Goal: Ask a question: Seek information or help from site administrators or community

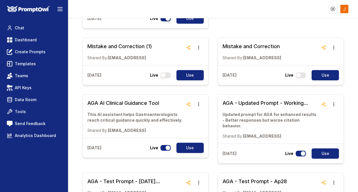
scroll to position [398, 0]
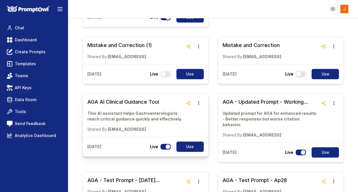
click at [126, 98] on h3 "AGA AI Clinical Guidance Tool" at bounding box center [135, 102] width 96 height 8
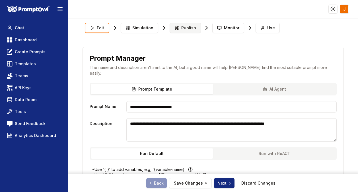
click at [183, 27] on span "Publish" at bounding box center [188, 28] width 15 height 6
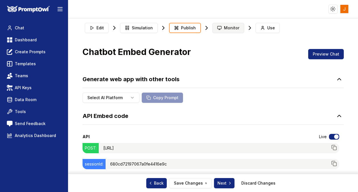
click at [217, 29] on icon at bounding box center [219, 28] width 5 height 5
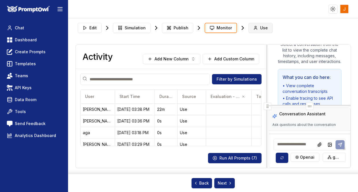
click at [260, 30] on span "Use" at bounding box center [264, 28] width 8 height 6
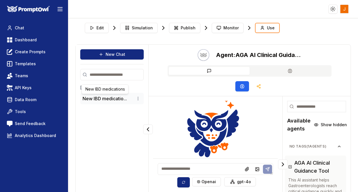
click at [110, 98] on button "New IBD medicatio..." at bounding box center [105, 98] width 44 height 7
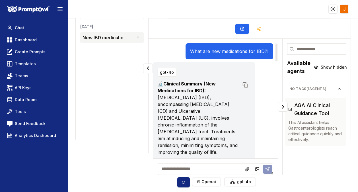
click at [210, 51] on p "What are new medications for IBD?I" at bounding box center [229, 51] width 79 height 7
copy p "What are new medications for IBD?I"
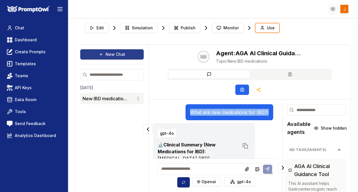
click at [110, 55] on button "New Chat" at bounding box center [112, 54] width 64 height 10
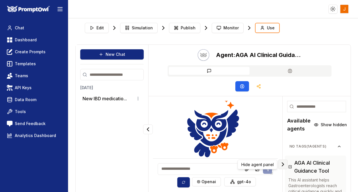
click at [283, 166] on icon "Collapse panel" at bounding box center [283, 164] width 2 height 3
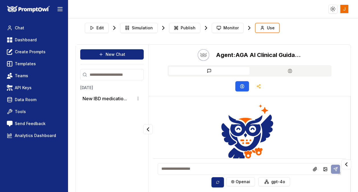
click at [251, 170] on textarea at bounding box center [249, 169] width 183 height 12
paste textarea "**********"
type textarea "**********"
click at [334, 169] on icon at bounding box center [336, 169] width 4 height 4
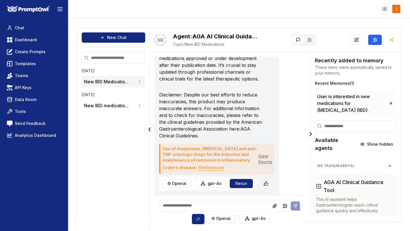
scroll to position [334, 0]
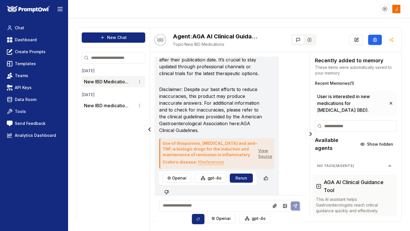
click at [264, 148] on link "View Source" at bounding box center [265, 153] width 14 height 11
click at [198, 158] on button "10 reference s" at bounding box center [211, 162] width 26 height 9
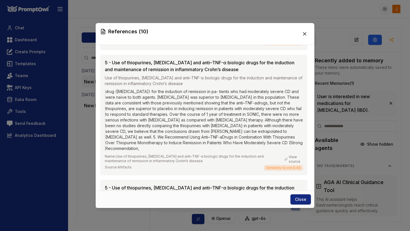
scroll to position [0, 0]
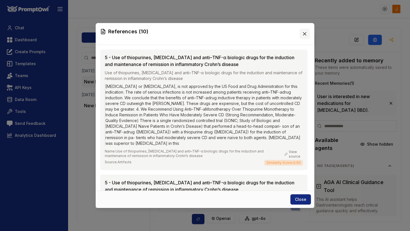
click at [306, 34] on icon at bounding box center [305, 34] width 6 height 6
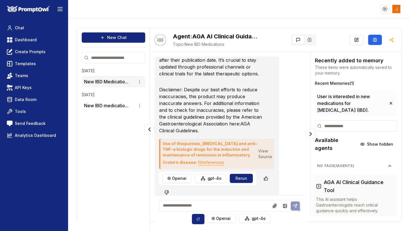
scroll to position [330, 0]
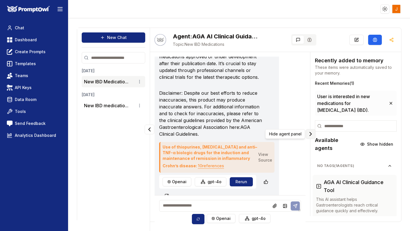
click at [307, 134] on icon "Collapse panel" at bounding box center [310, 134] width 7 height 7
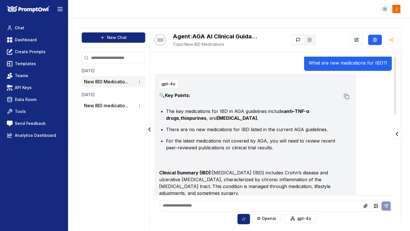
scroll to position [0, 0]
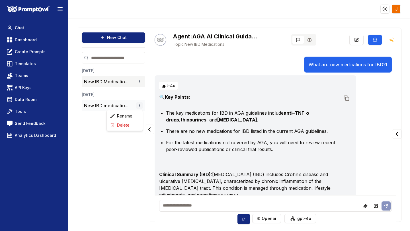
click at [140, 103] on html "Toggle theme Toggle user menu Chat Dashboard Create Prompts Templates Teams API…" at bounding box center [205, 115] width 410 height 231
click at [127, 126] on div "Delete" at bounding box center [125, 125] width 34 height 9
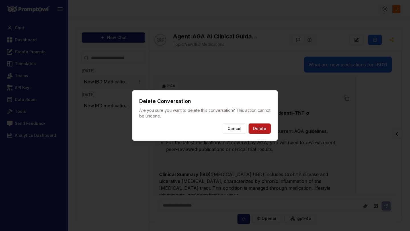
click at [264, 130] on button "Delete" at bounding box center [260, 129] width 22 height 10
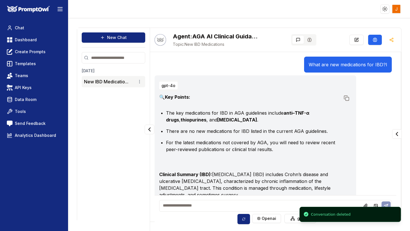
click at [115, 9] on header "Toggle theme Toggle user menu" at bounding box center [205, 9] width 410 height 18
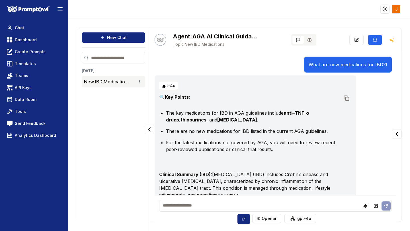
click at [117, 17] on header "Toggle theme Toggle user menu" at bounding box center [205, 9] width 410 height 18
click at [341, 168] on div "🔍 Key Points: The key medications for IBD in AGA guidelines include anti–TNF-α …" at bounding box center [255, 223] width 193 height 258
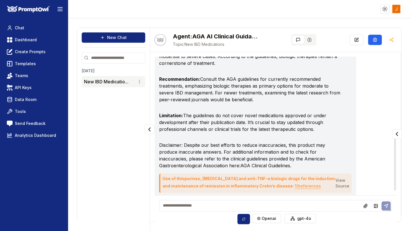
scroll to position [193, 0]
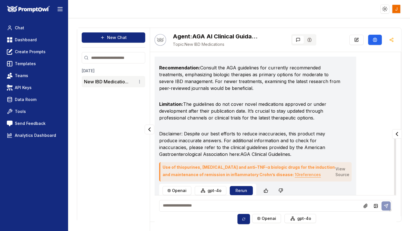
click at [295, 170] on button "10 reference s" at bounding box center [308, 174] width 26 height 9
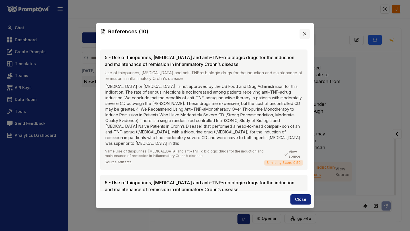
click at [306, 32] on icon at bounding box center [304, 33] width 3 height 3
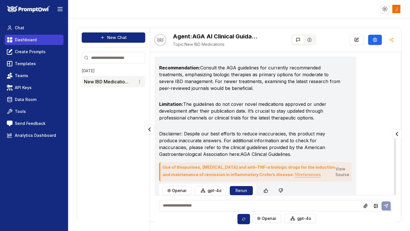
click at [26, 38] on span "Dashboard" at bounding box center [26, 40] width 22 height 6
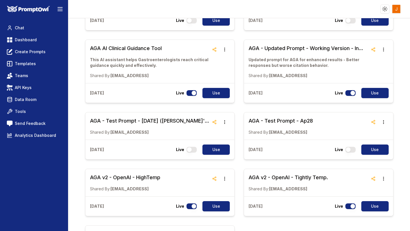
scroll to position [433, 0]
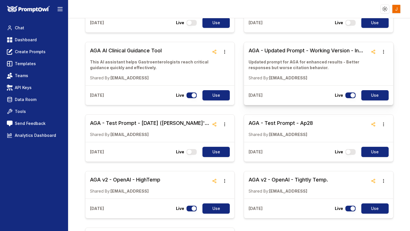
click at [311, 47] on h3 "AGA - Updated Prompt - Working Version - In Progress" at bounding box center [309, 51] width 120 height 8
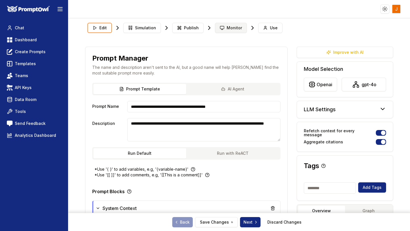
click at [236, 30] on span "Monitor" at bounding box center [234, 28] width 15 height 6
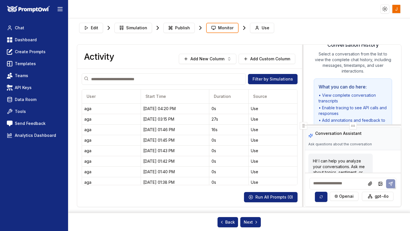
click at [223, 29] on span "Monitor" at bounding box center [225, 28] width 15 height 6
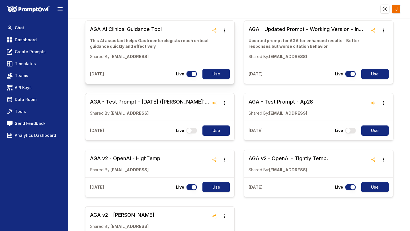
scroll to position [458, 0]
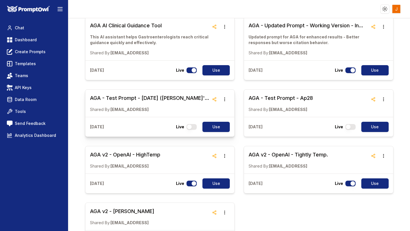
click at [141, 94] on h3 "AGA - Test Prompt - [DATE] ([PERSON_NAME]'s Edits) - better at citation, a bit …" at bounding box center [150, 98] width 120 height 8
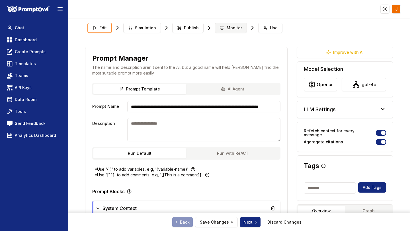
click at [234, 29] on span "Monitor" at bounding box center [234, 28] width 15 height 6
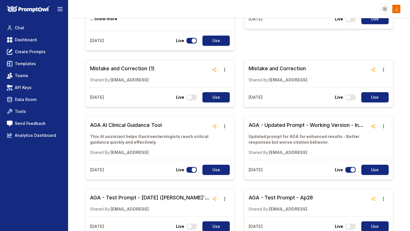
scroll to position [360, 0]
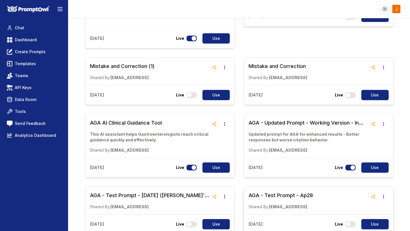
click at [274, 192] on h3 "AGA - Test Prompt - Ap28" at bounding box center [281, 196] width 64 height 8
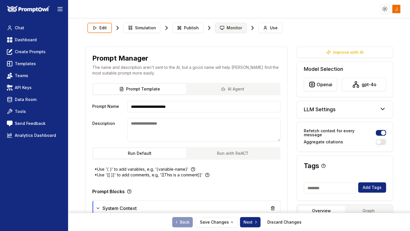
click at [227, 29] on span "Monitor" at bounding box center [234, 28] width 15 height 6
click at [19, 36] on link "Dashboard" at bounding box center [34, 40] width 59 height 10
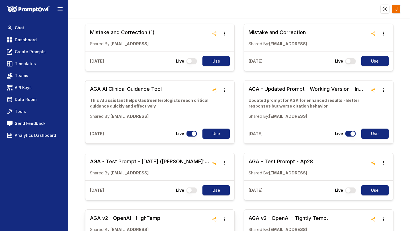
scroll to position [367, 0]
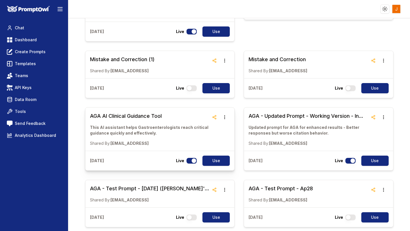
click at [144, 112] on h3 "AGA AI Clinical Guidance Tool" at bounding box center [150, 116] width 120 height 8
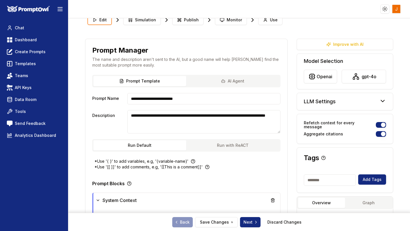
scroll to position [9, 0]
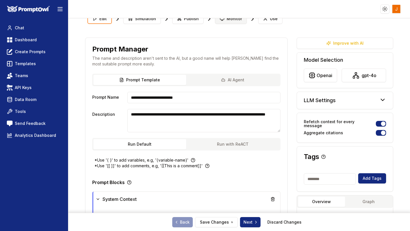
click at [224, 21] on button "Monitor" at bounding box center [231, 19] width 32 height 10
click at [226, 22] on button "Monitor" at bounding box center [231, 19] width 32 height 10
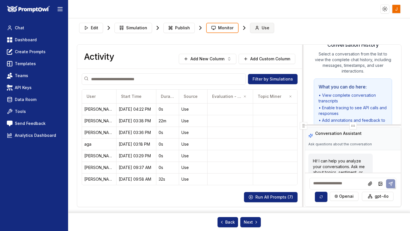
click at [256, 28] on icon at bounding box center [257, 28] width 3 height 1
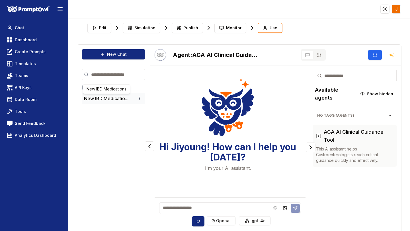
click at [99, 99] on button "New IBD Medicatio..." at bounding box center [106, 98] width 44 height 7
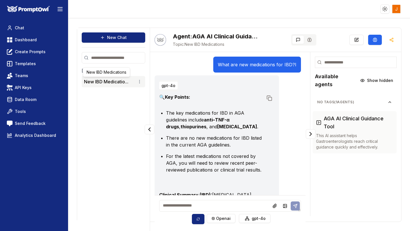
click at [201, 192] on textarea at bounding box center [230, 206] width 142 height 12
paste textarea "**********"
type textarea "**********"
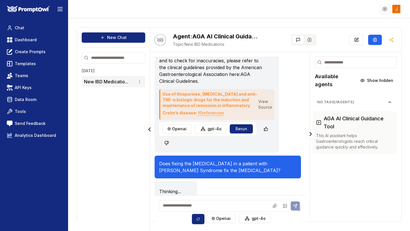
scroll to position [385, 0]
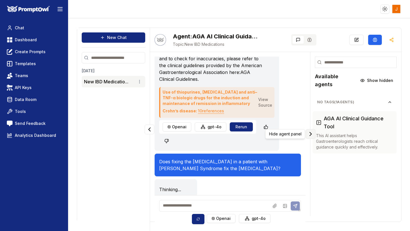
click at [314, 134] on button "Collapse panel" at bounding box center [311, 134] width 10 height 10
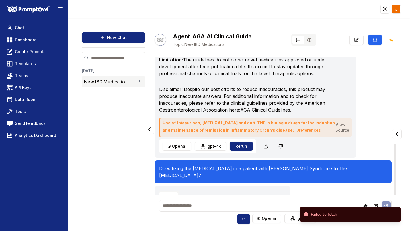
scroll to position [263, 0]
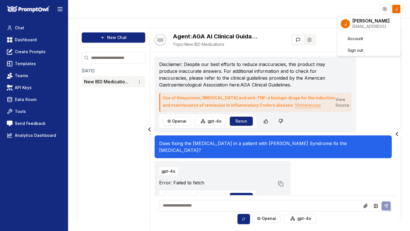
click at [358, 8] on html "Toggle theme Toggle user menu Chat Dashboard Create Prompts Templates Teams API…" at bounding box center [205, 115] width 410 height 231
click at [358, 50] on div "Sign out" at bounding box center [369, 50] width 61 height 9
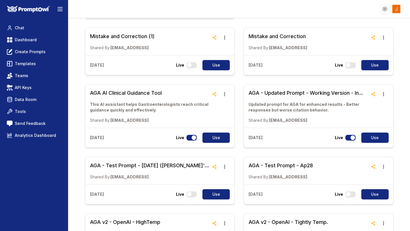
scroll to position [389, 0]
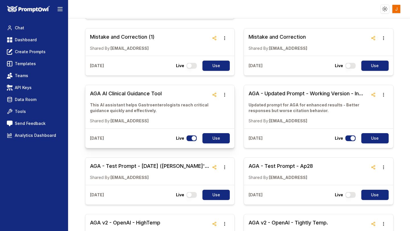
click at [134, 90] on h3 "AGA AI Clinical Guidance Tool" at bounding box center [150, 94] width 120 height 8
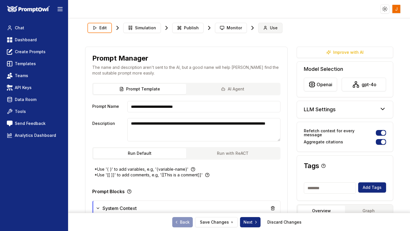
click at [267, 28] on button "Use" at bounding box center [270, 28] width 24 height 10
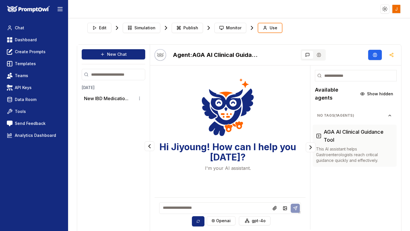
click at [203, 208] on textarea at bounding box center [230, 209] width 142 height 12
type textarea "**********"
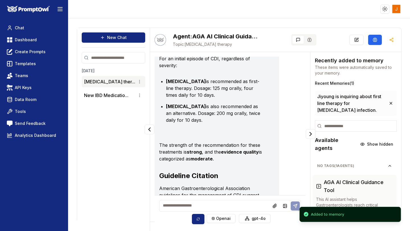
scroll to position [563, 0]
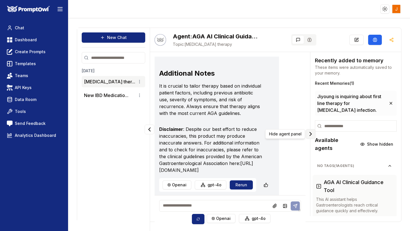
click at [313, 135] on icon "Collapse panel" at bounding box center [310, 134] width 7 height 7
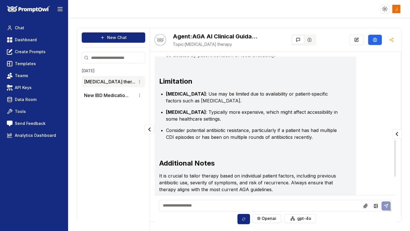
scroll to position [317, 0]
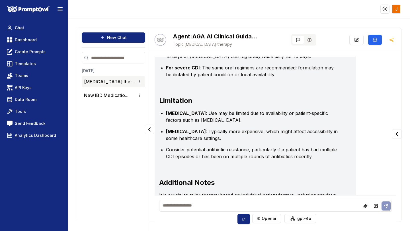
click at [209, 203] on textarea at bounding box center [275, 206] width 233 height 12
paste textarea "**********"
type textarea "**********"
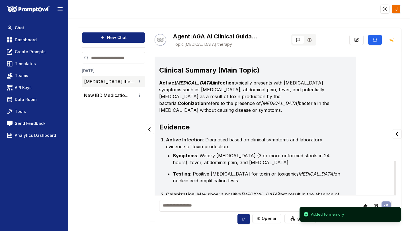
scroll to position [565, 0]
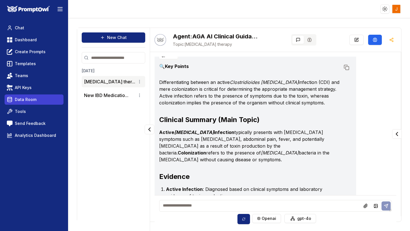
click at [26, 99] on span "Data Room" at bounding box center [26, 100] width 22 height 6
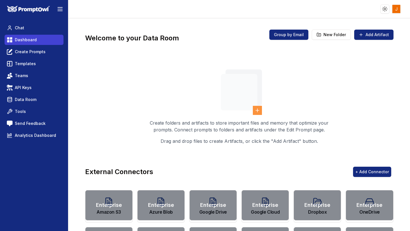
click at [21, 39] on span "Dashboard" at bounding box center [26, 40] width 22 height 6
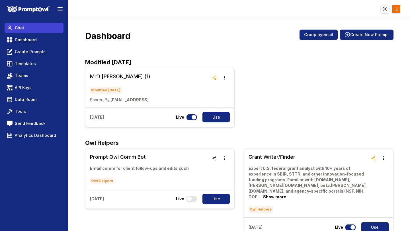
click at [21, 28] on span "Chat" at bounding box center [19, 28] width 9 height 6
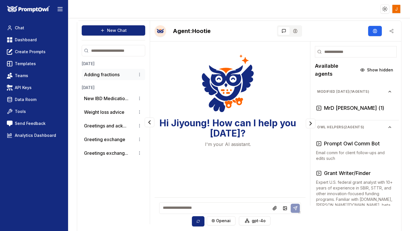
click at [109, 78] on li "Adding fractions" at bounding box center [114, 74] width 64 height 11
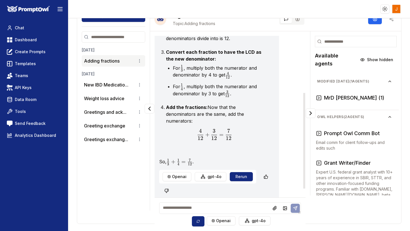
scroll to position [111, 0]
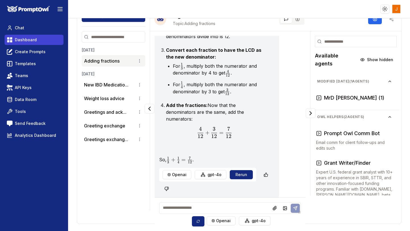
click at [19, 39] on span "Dashboard" at bounding box center [26, 40] width 22 height 6
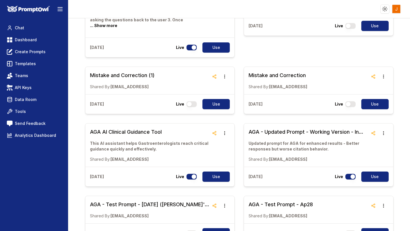
scroll to position [359, 0]
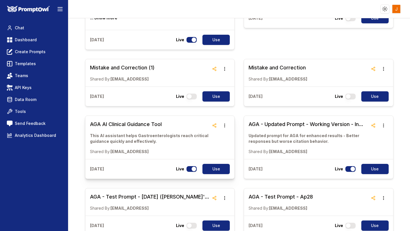
click at [141, 121] on h3 "AGA AI Clinical Guidance Tool" at bounding box center [150, 125] width 120 height 8
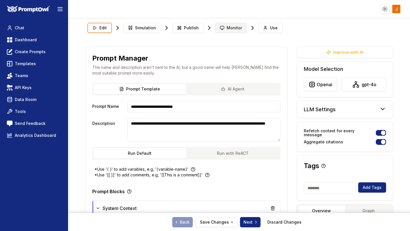
click at [221, 30] on line at bounding box center [221, 30] width 1 height 0
click at [230, 27] on span "Monitor" at bounding box center [234, 28] width 15 height 6
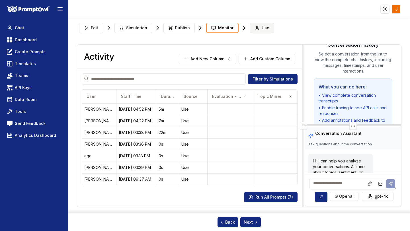
click at [255, 28] on icon at bounding box center [257, 28] width 5 height 5
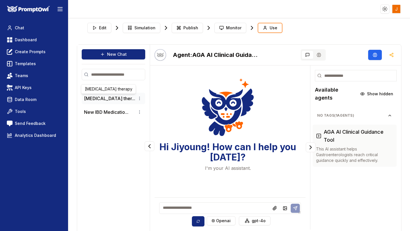
click at [98, 96] on button "C. difficile ther..." at bounding box center [109, 98] width 51 height 7
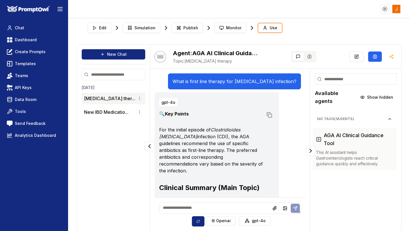
scroll to position [17, 0]
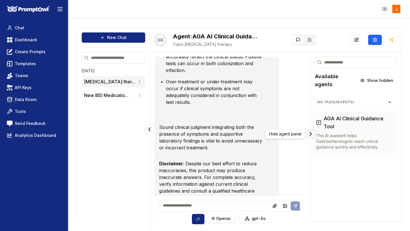
click at [311, 133] on icon "Collapse panel" at bounding box center [310, 134] width 7 height 7
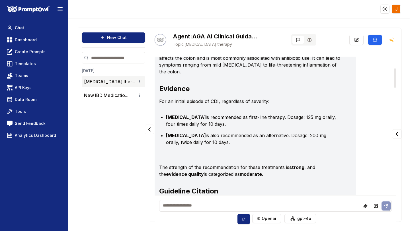
scroll to position [0, 0]
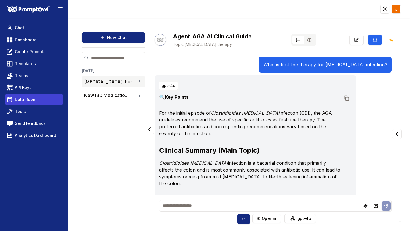
click at [21, 100] on span "Data Room" at bounding box center [26, 100] width 22 height 6
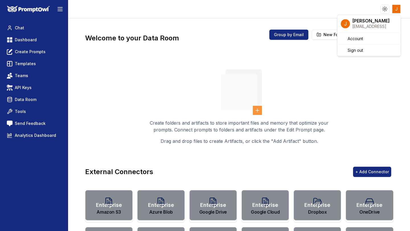
click at [396, 8] on html "Toggle theme Toggle user menu Chat Dashboard Create Prompts Templates Teams API…" at bounding box center [205, 115] width 410 height 231
click at [360, 48] on span "Sign out" at bounding box center [355, 51] width 15 height 6
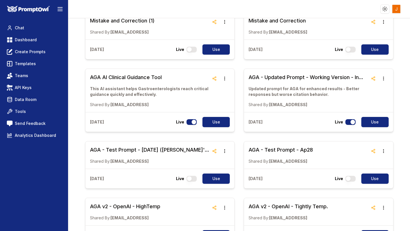
scroll to position [405, 0]
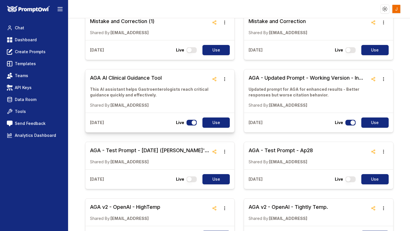
click at [133, 74] on h3 "AGA AI Clinical Guidance Tool" at bounding box center [150, 78] width 120 height 8
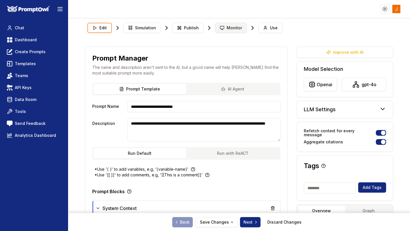
click at [228, 30] on span "Monitor" at bounding box center [234, 28] width 15 height 6
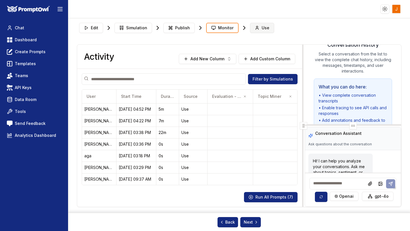
click at [256, 27] on icon at bounding box center [257, 28] width 5 height 5
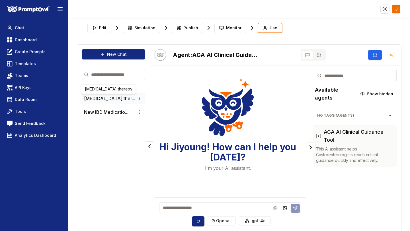
click at [110, 97] on button "C. difficile ther..." at bounding box center [109, 98] width 51 height 7
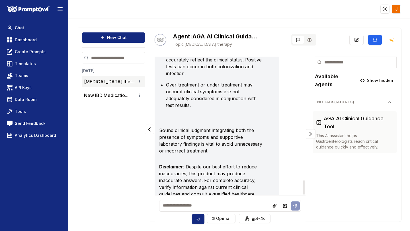
scroll to position [1235, 0]
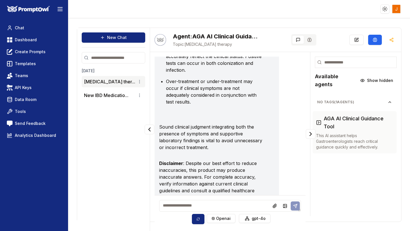
click at [173, 206] on textarea at bounding box center [230, 206] width 142 height 12
paste textarea "**********"
type textarea "**********"
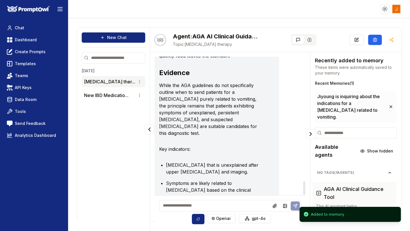
scroll to position [1933, 0]
